Goal: Information Seeking & Learning: Learn about a topic

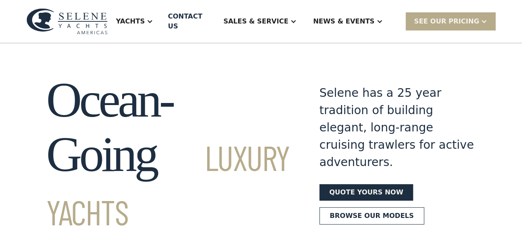
click at [161, 21] on div "Yachts" at bounding box center [135, 21] width 54 height 33
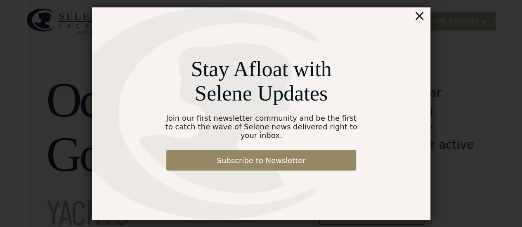
click at [419, 23] on div "×" at bounding box center [419, 15] width 12 height 17
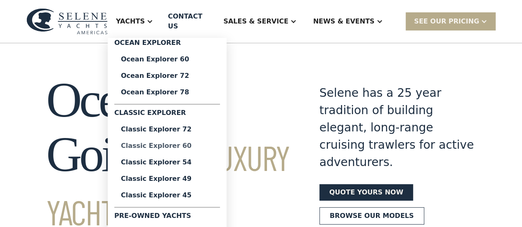
click at [177, 147] on div "Classic Explorer 60" at bounding box center [167, 146] width 92 height 7
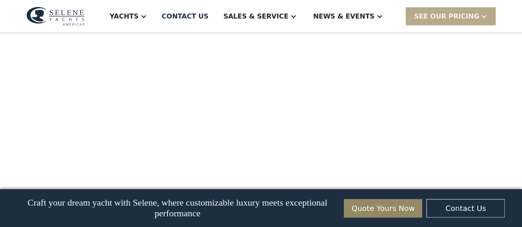
scroll to position [876, 0]
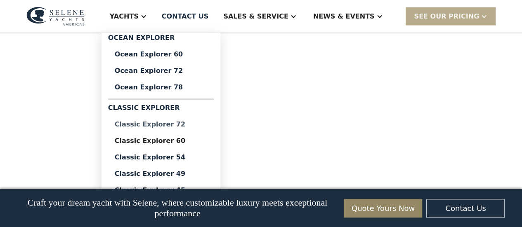
click at [170, 125] on div "Classic Explorer 72" at bounding box center [161, 124] width 92 height 7
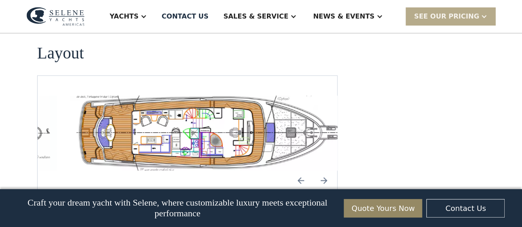
scroll to position [1591, 0]
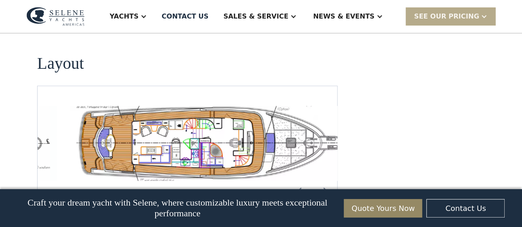
click at [322, 181] on img "Next slide" at bounding box center [324, 191] width 20 height 20
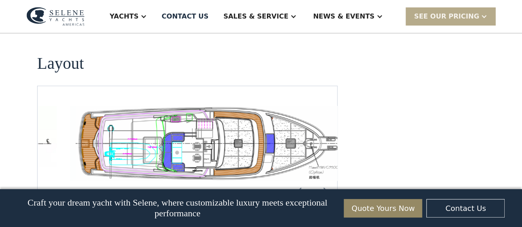
click at [303, 181] on img "Previous slide" at bounding box center [301, 191] width 20 height 20
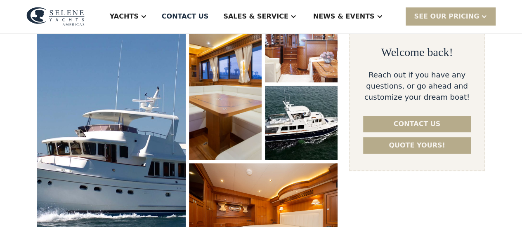
scroll to position [17, 0]
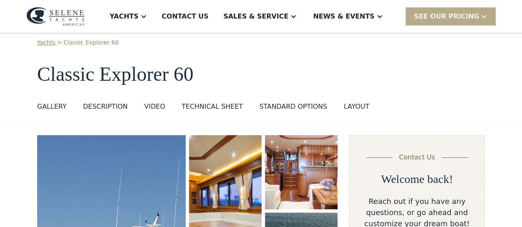
click at [344, 104] on div "layout" at bounding box center [357, 107] width 26 height 10
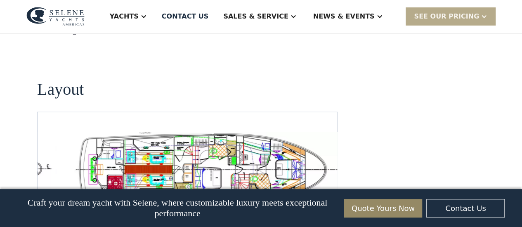
scroll to position [1566, 0]
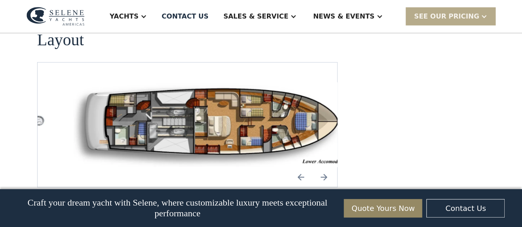
scroll to position [1147, 0]
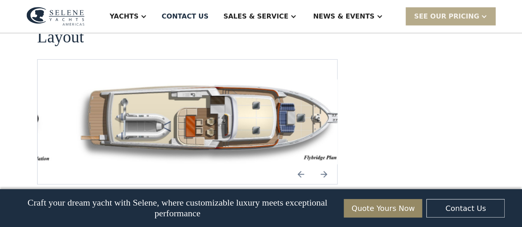
click at [302, 165] on img "Previous slide" at bounding box center [301, 175] width 20 height 20
